Goal: Task Accomplishment & Management: Use online tool/utility

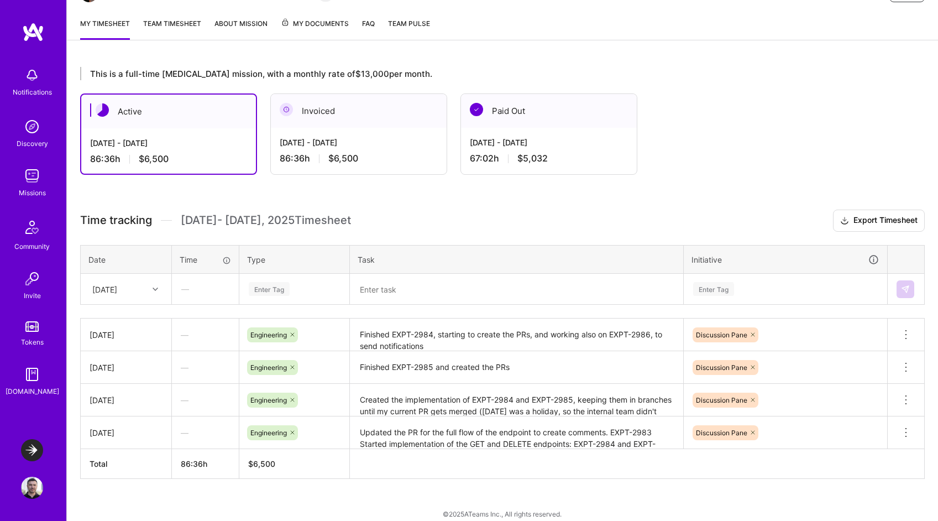
scroll to position [140, 0]
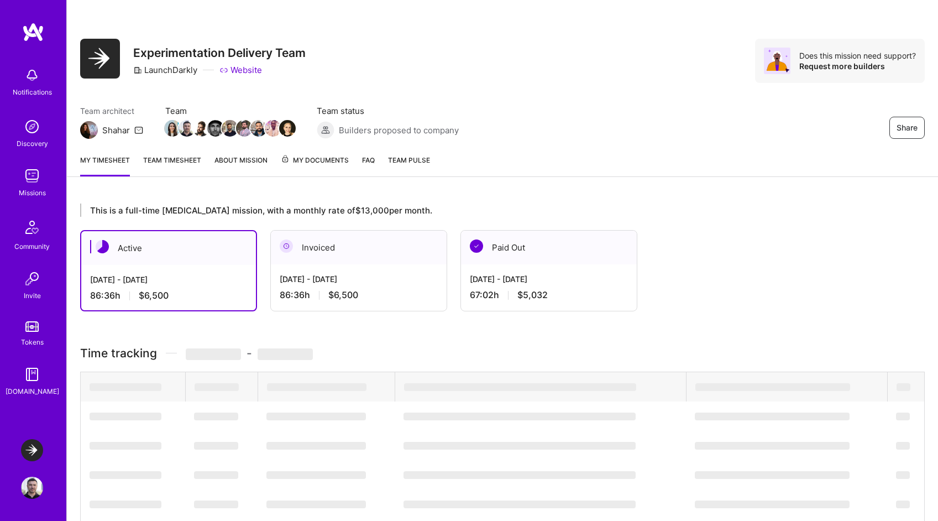
scroll to position [140, 0]
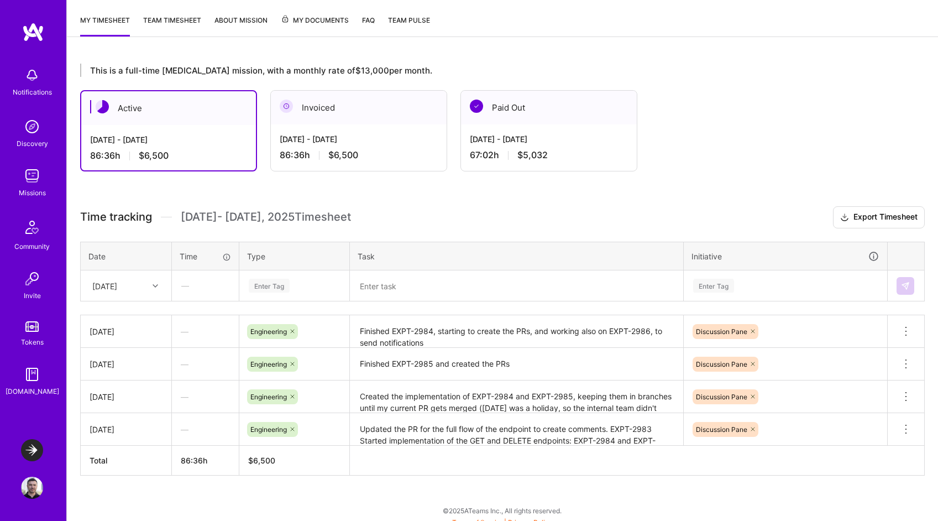
click at [154, 283] on icon at bounding box center [156, 286] width 6 height 6
click at [108, 394] on div "Fri, Sep 5" at bounding box center [126, 396] width 90 height 20
click at [283, 283] on div "Enter Tag" at bounding box center [269, 285] width 41 height 17
type input "engi"
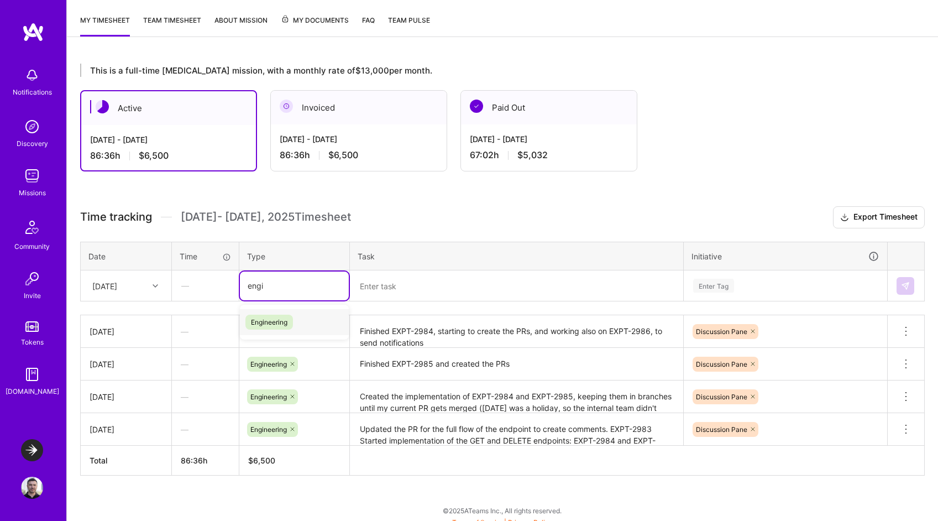
click at [277, 320] on span "Engineering" at bounding box center [269, 321] width 48 height 15
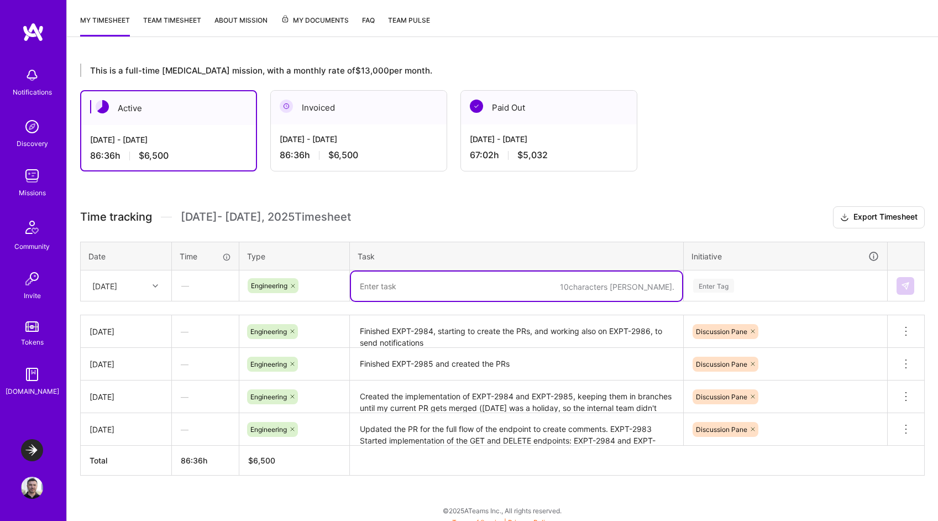
click at [405, 287] on textarea at bounding box center [516, 285] width 331 height 29
type textarea "Applied all feedback to the PRs, working on EXPT-2986"
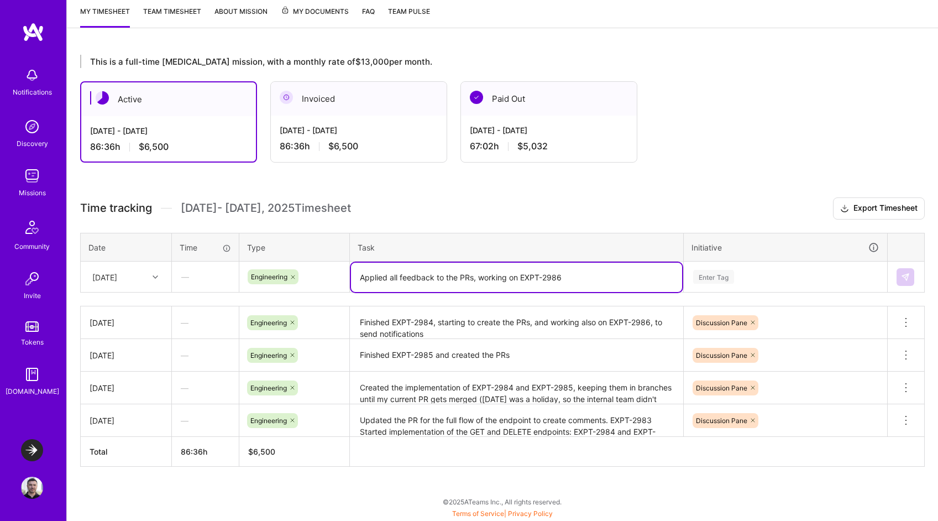
click at [719, 286] on div "Enter Tag" at bounding box center [785, 276] width 202 height 29
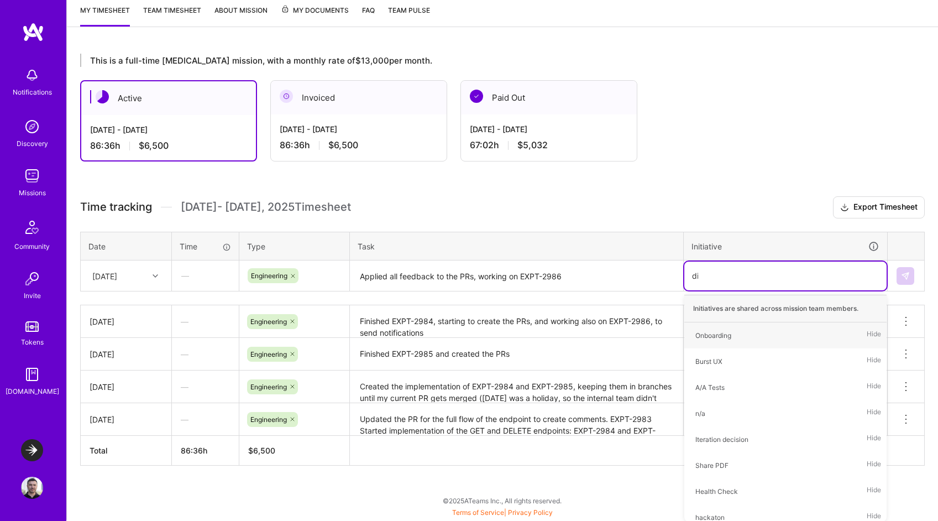
scroll to position [148, 0]
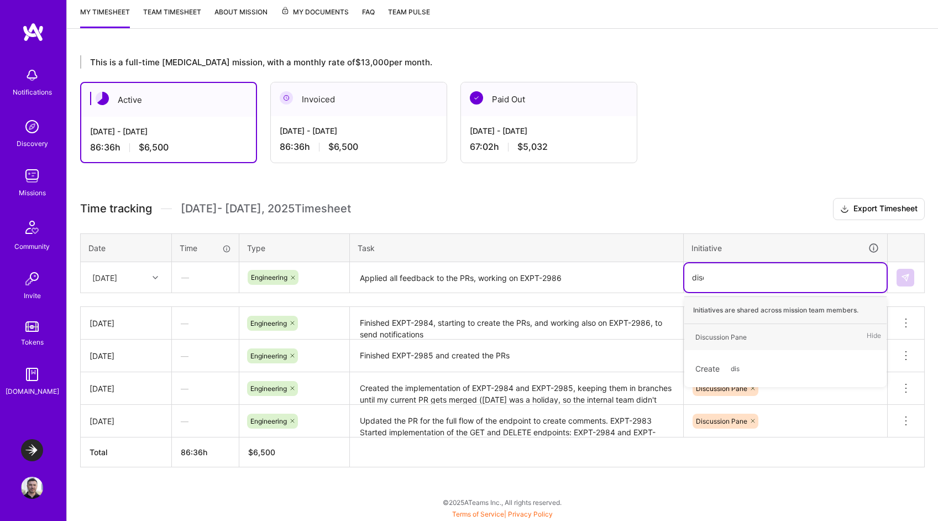
type input "discu"
click at [717, 338] on div "Discussion Pane" at bounding box center [720, 337] width 51 height 12
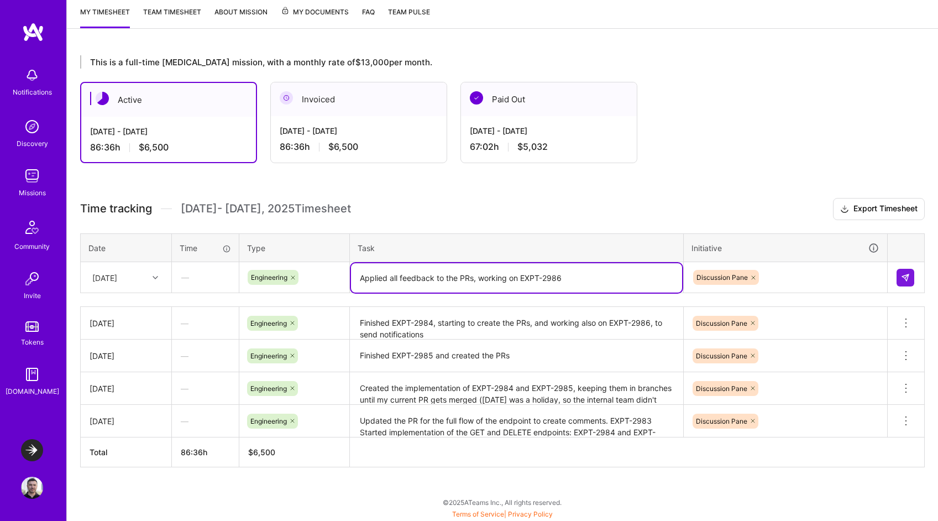
drag, startPoint x: 593, startPoint y: 275, endPoint x: 473, endPoint y: 281, distance: 120.6
click at [473, 281] on textarea "Applied all feedback to the PRs, working on EXPT-2986" at bounding box center [516, 277] width 331 height 29
type textarea "Applied all feedback to the PRs, with some slight refactors to the functionality"
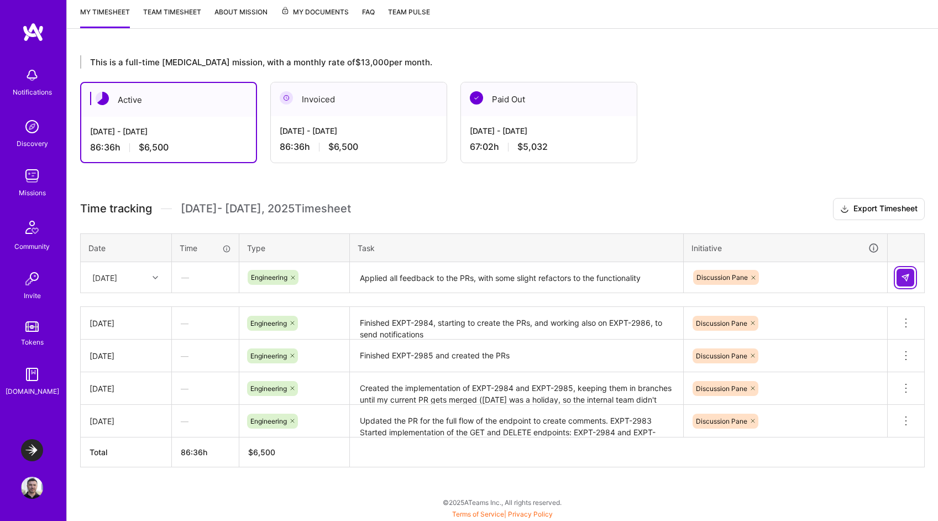
click at [901, 273] on img at bounding box center [905, 277] width 9 height 9
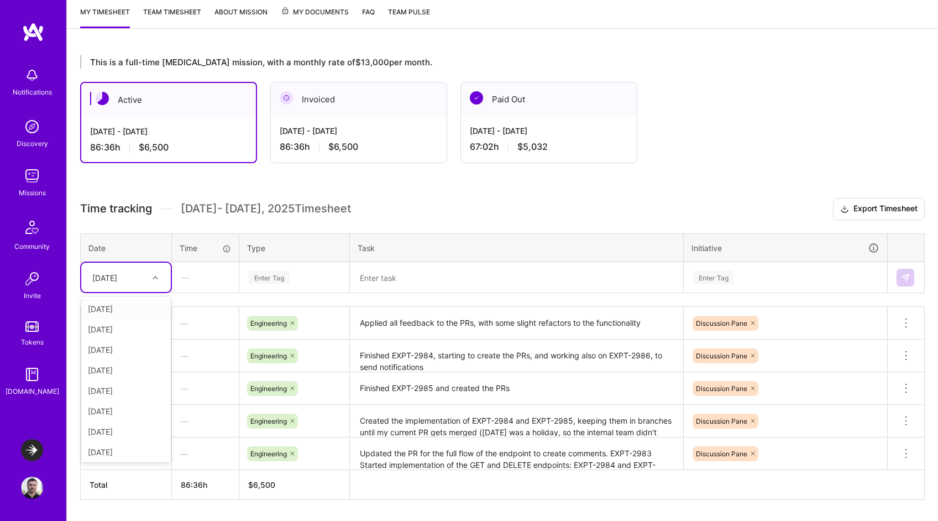
click at [131, 280] on div "Fri, Sep 5" at bounding box center [117, 277] width 61 height 18
click at [132, 429] on div "Mon, Sep 8" at bounding box center [126, 431] width 90 height 20
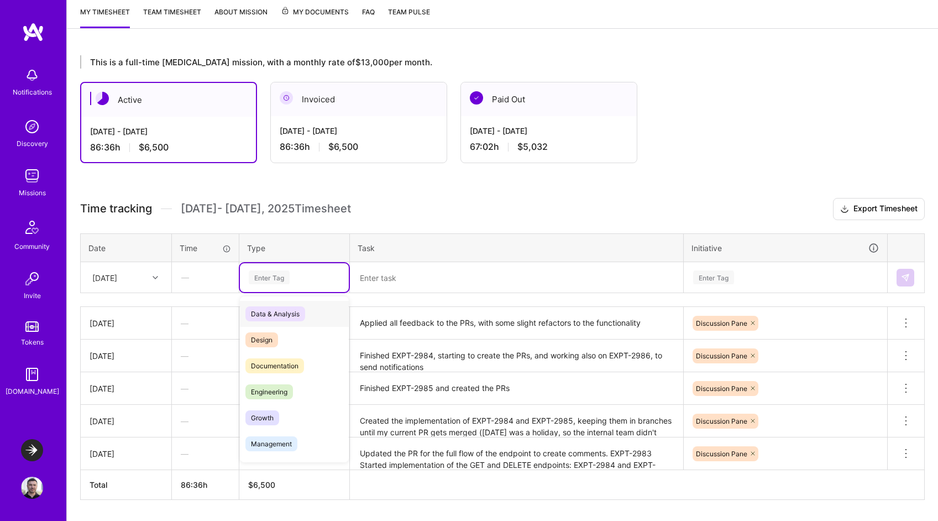
click at [269, 278] on div "Enter Tag" at bounding box center [269, 277] width 41 height 17
click at [274, 393] on span "Engineering" at bounding box center [269, 391] width 48 height 15
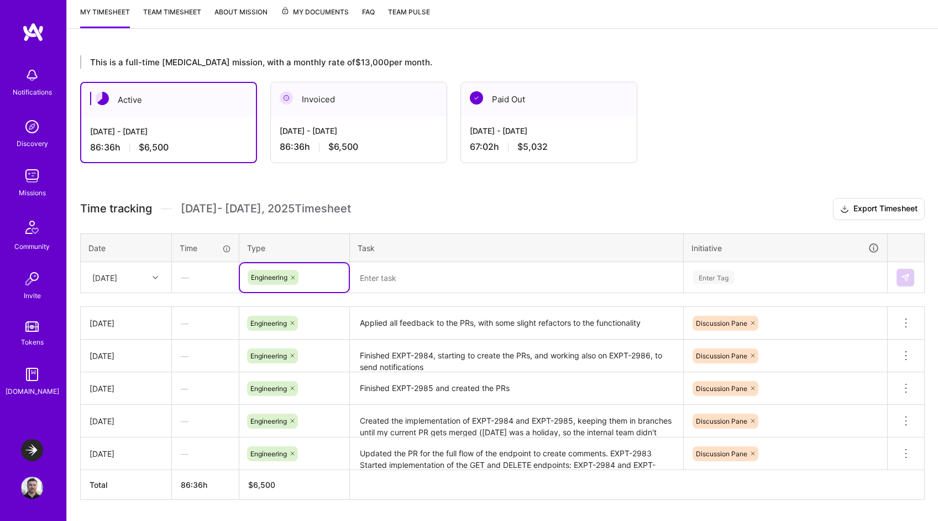
click at [412, 275] on textarea at bounding box center [516, 277] width 331 height 29
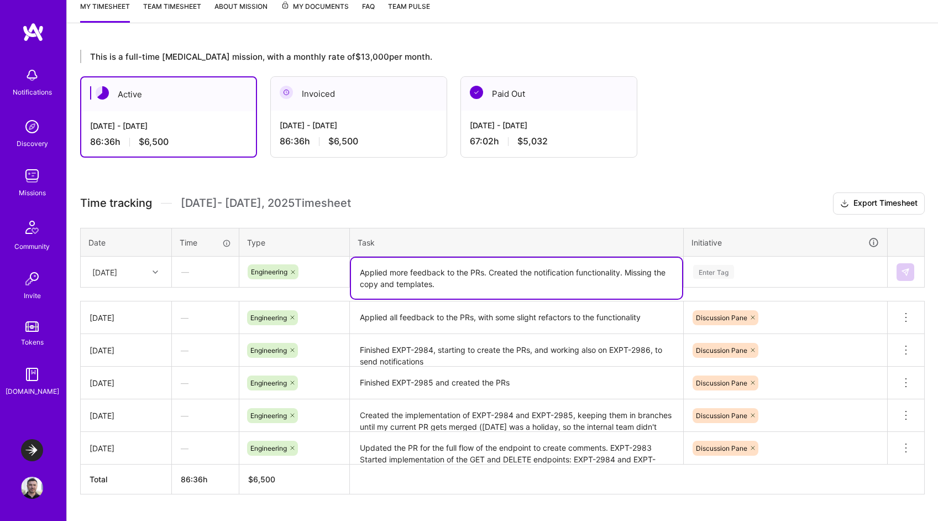
click at [712, 275] on div "Enter Tag" at bounding box center [713, 271] width 41 height 17
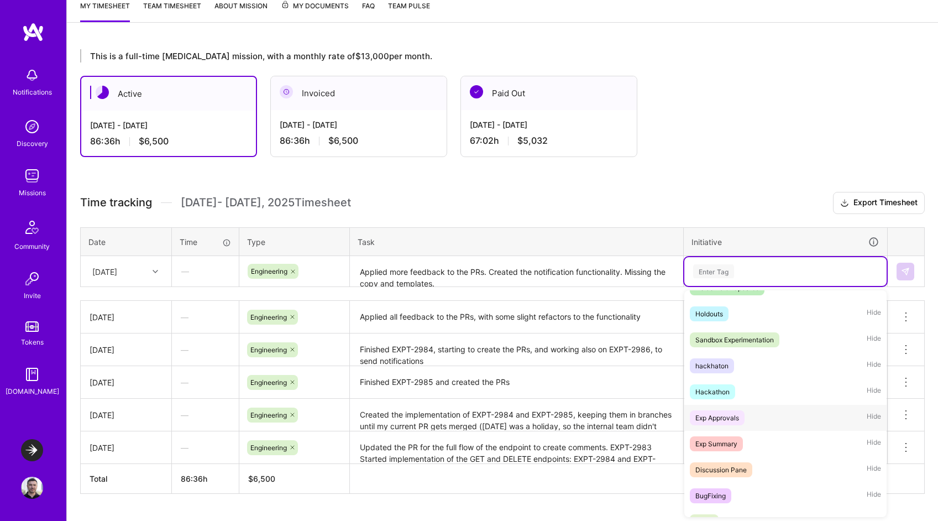
scroll to position [315, 0]
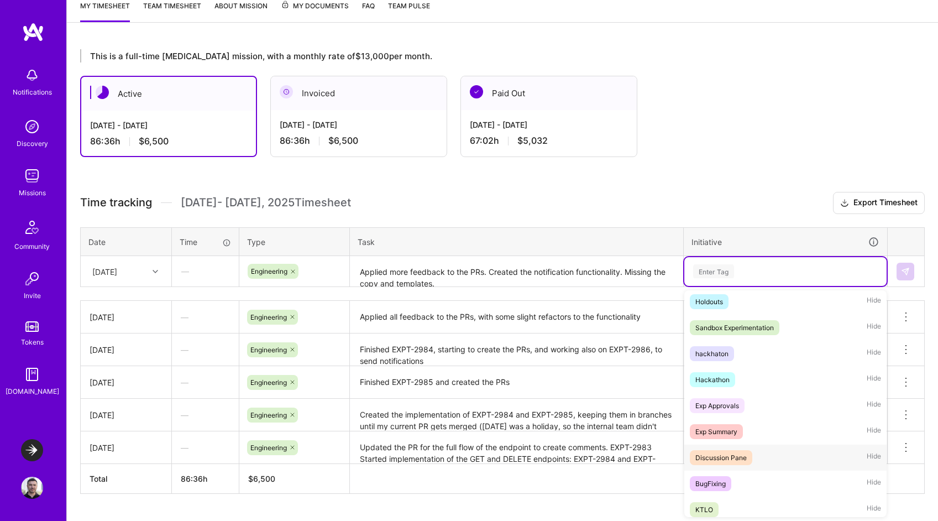
click at [724, 460] on div "Discussion Pane" at bounding box center [720, 457] width 51 height 12
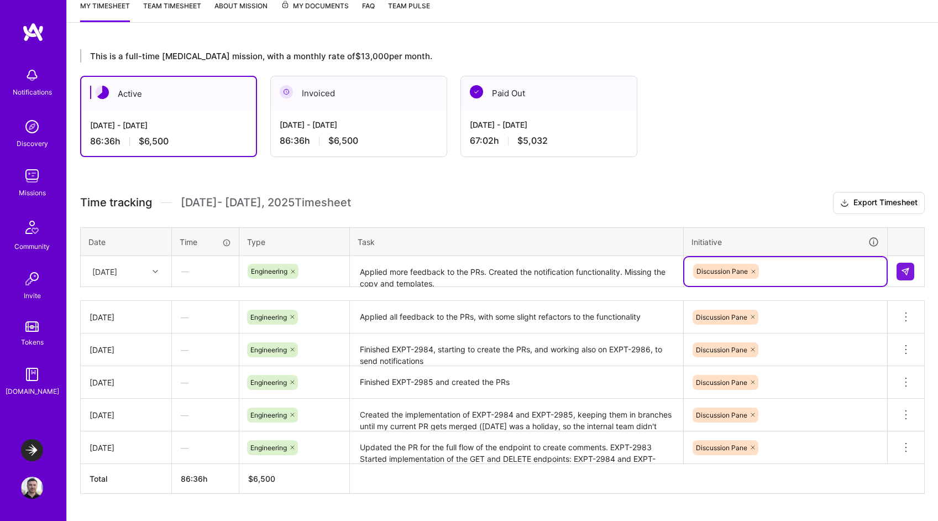
click at [485, 274] on textarea "Applied more feedback to the PRs. Created the notification functionality. Missi…" at bounding box center [516, 271] width 331 height 29
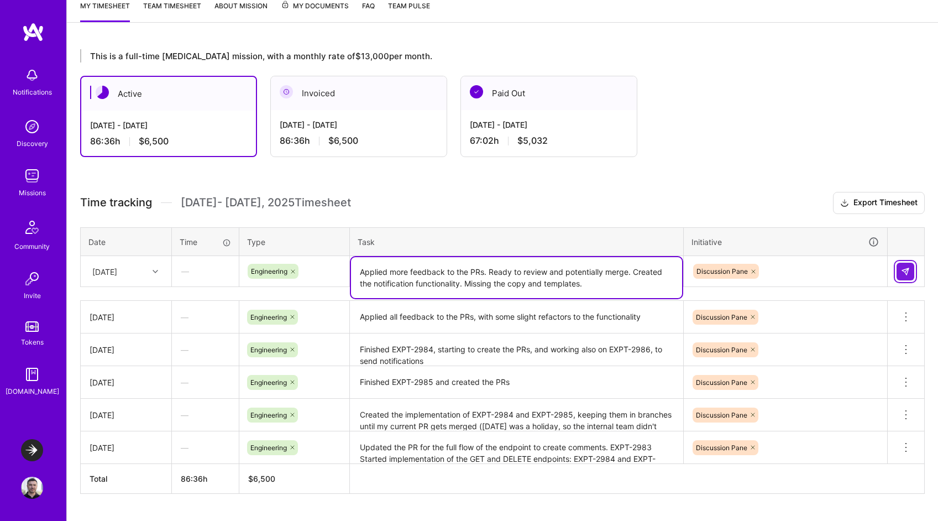
type textarea "Applied more feedback to the PRs. Ready to review and potentially merge. Create…"
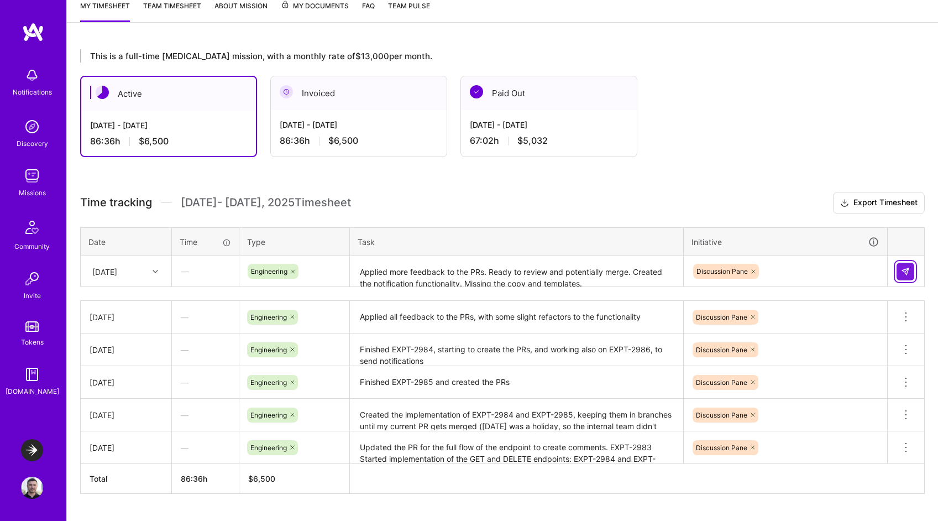
click at [910, 270] on button at bounding box center [905, 271] width 18 height 18
